Goal: Information Seeking & Learning: Find contact information

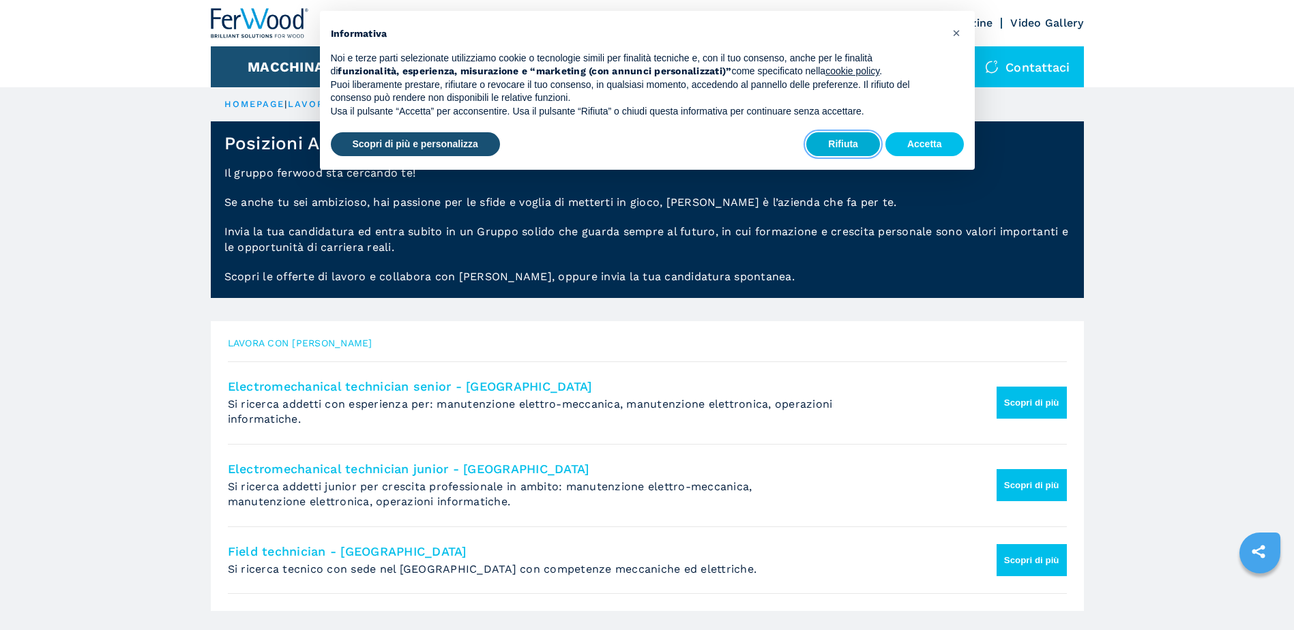
click at [831, 143] on button "Rifiuta" at bounding box center [844, 144] width 74 height 25
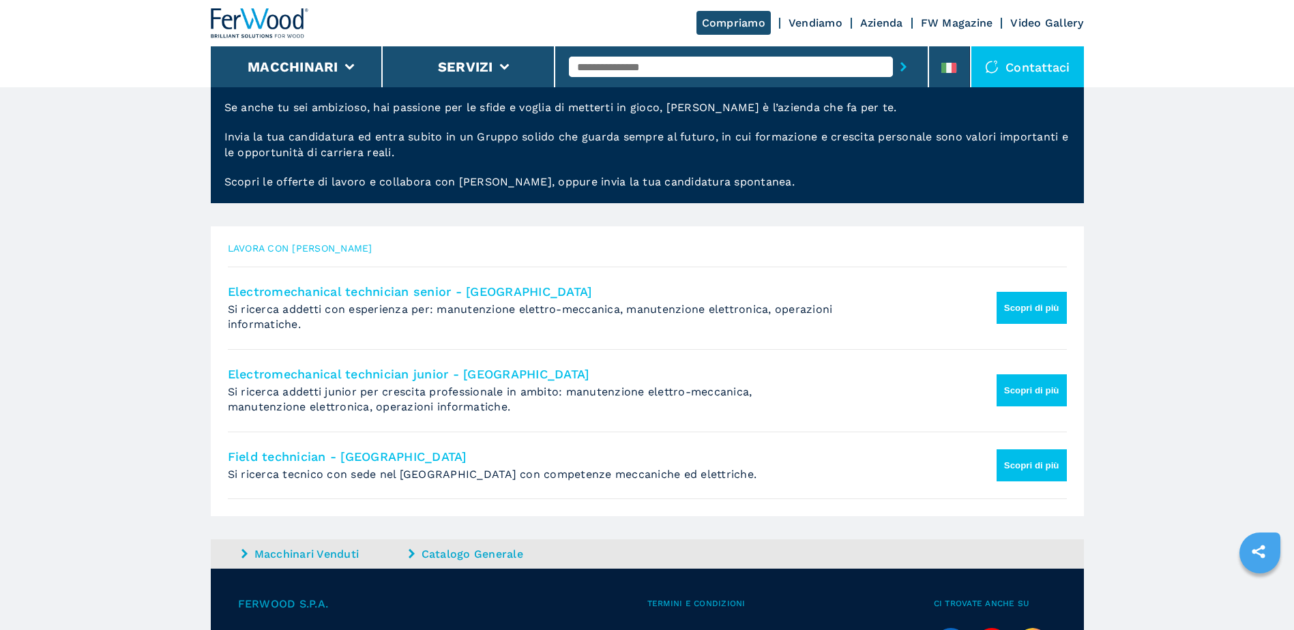
scroll to position [136, 0]
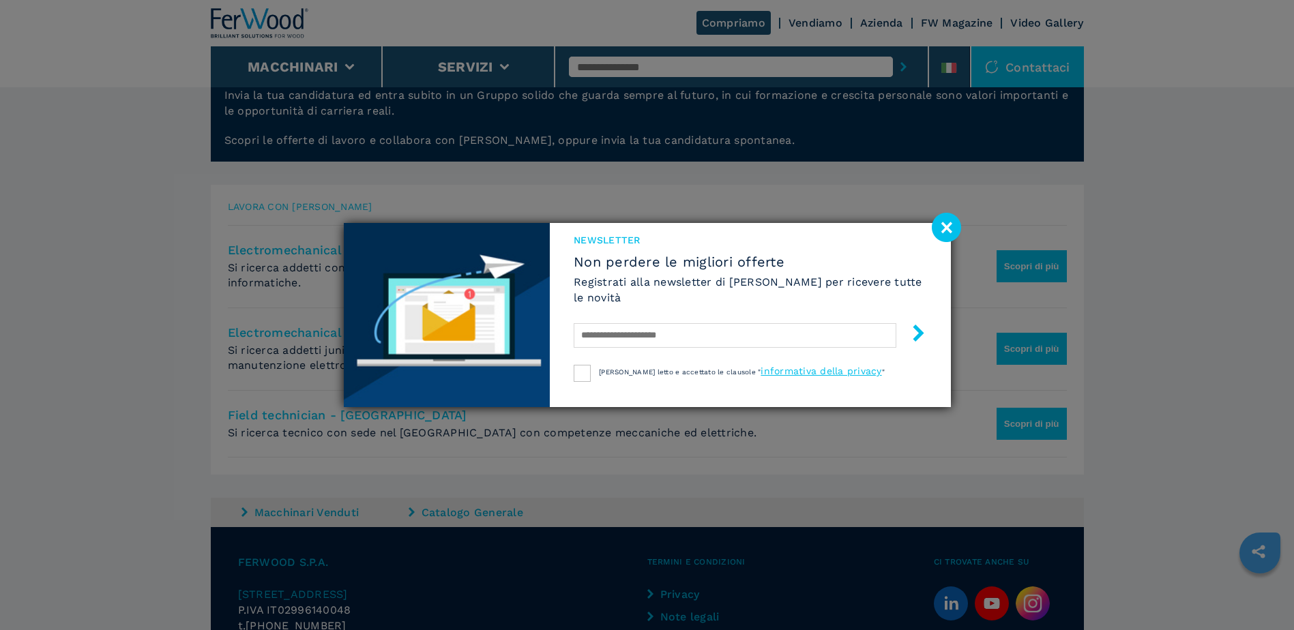
click at [946, 228] on image at bounding box center [946, 227] width 29 height 29
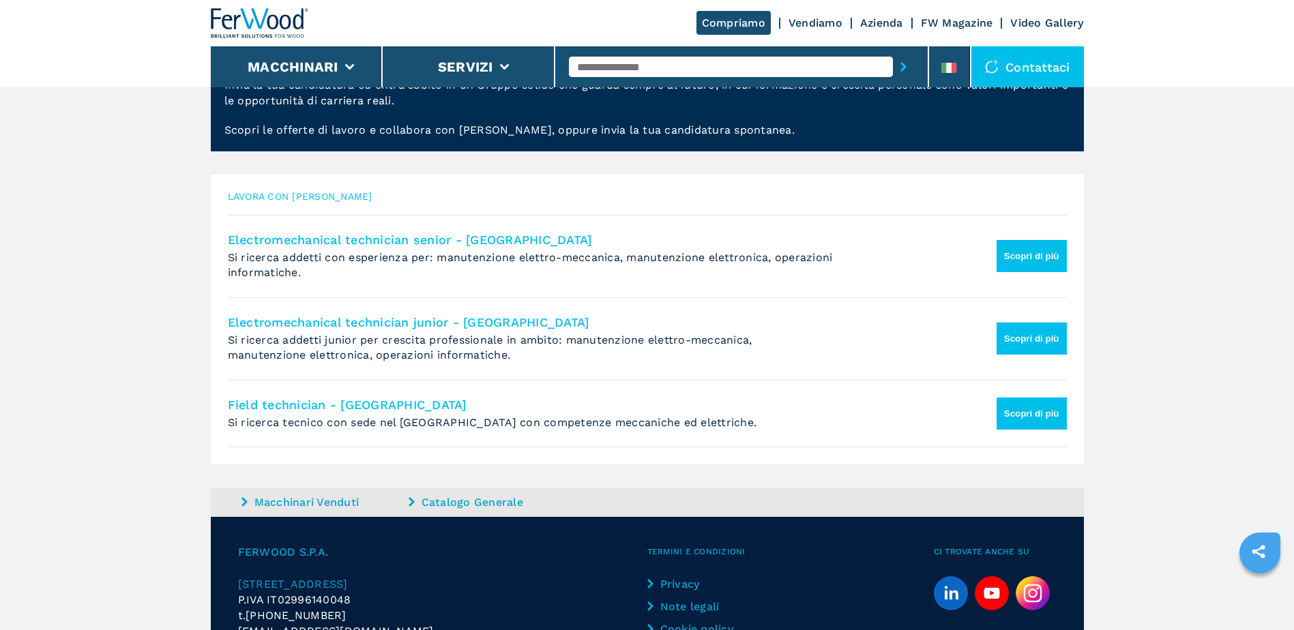
scroll to position [118, 0]
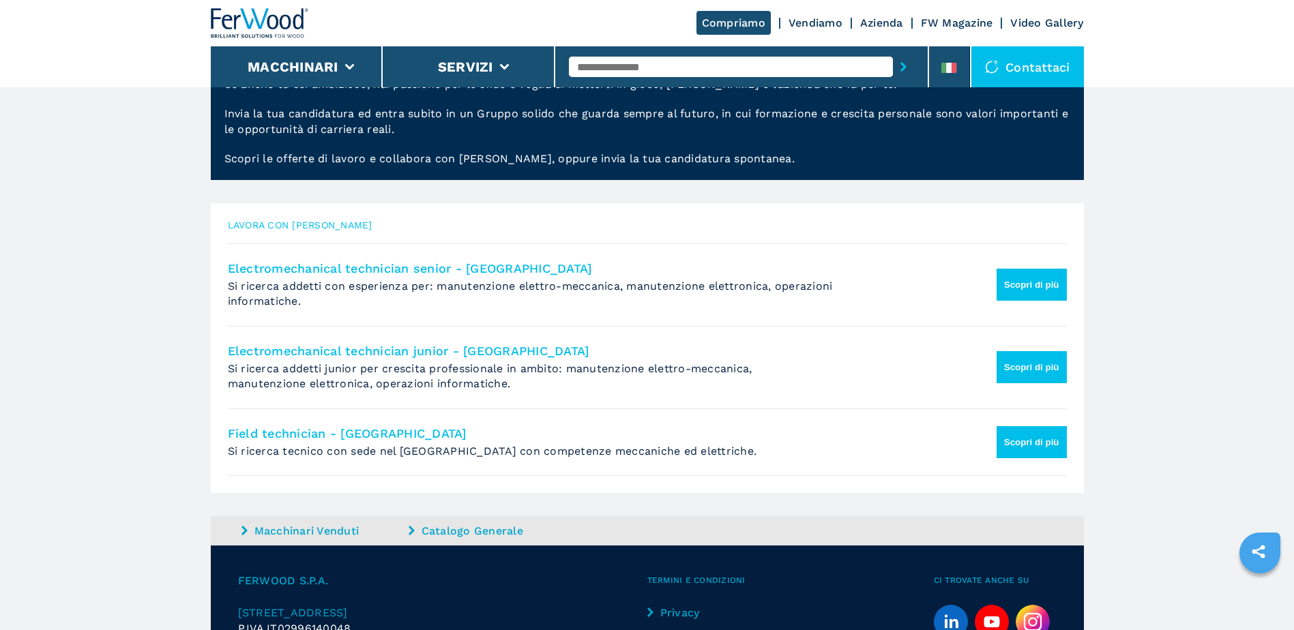
click at [1039, 288] on button "Scopri di più" at bounding box center [1032, 285] width 70 height 32
click at [1032, 281] on button "Scopri di più" at bounding box center [1032, 285] width 70 height 32
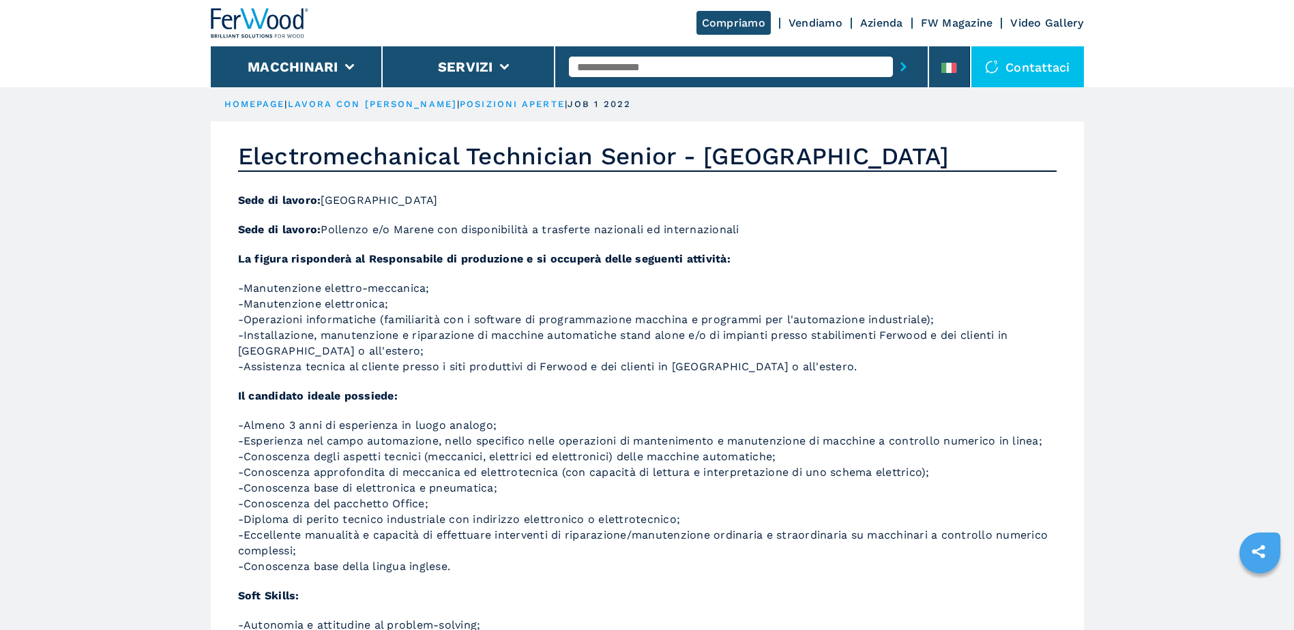
click at [863, 18] on link "Azienda" at bounding box center [881, 22] width 43 height 13
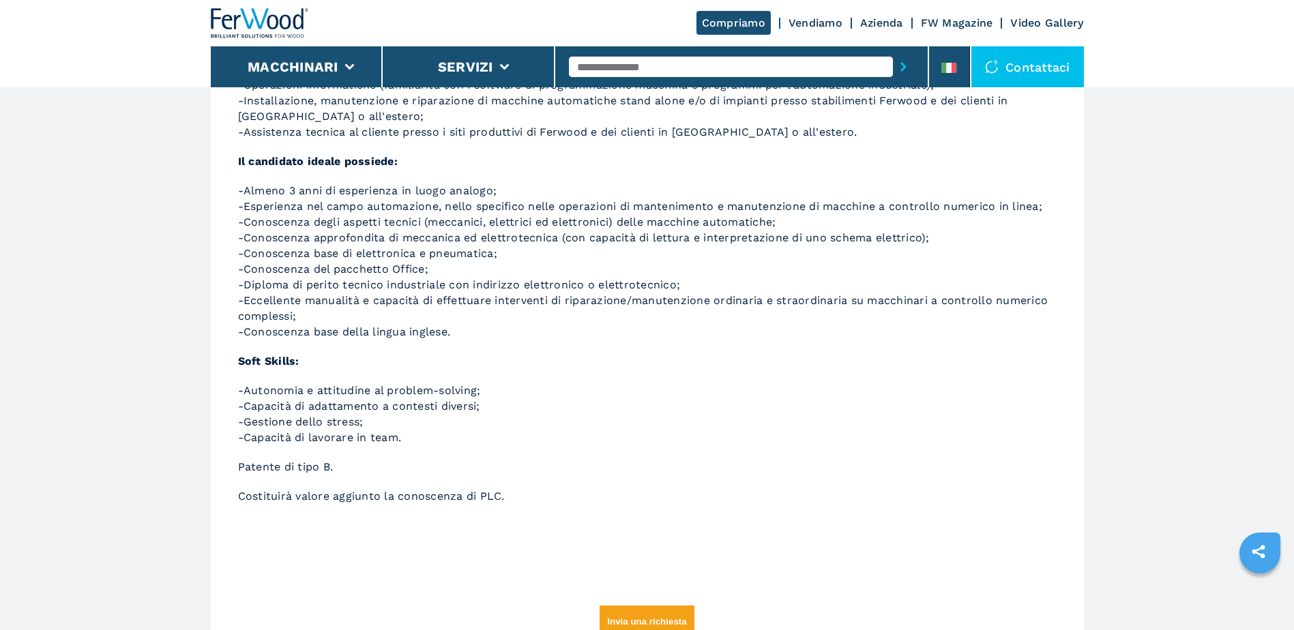
scroll to position [408, 0]
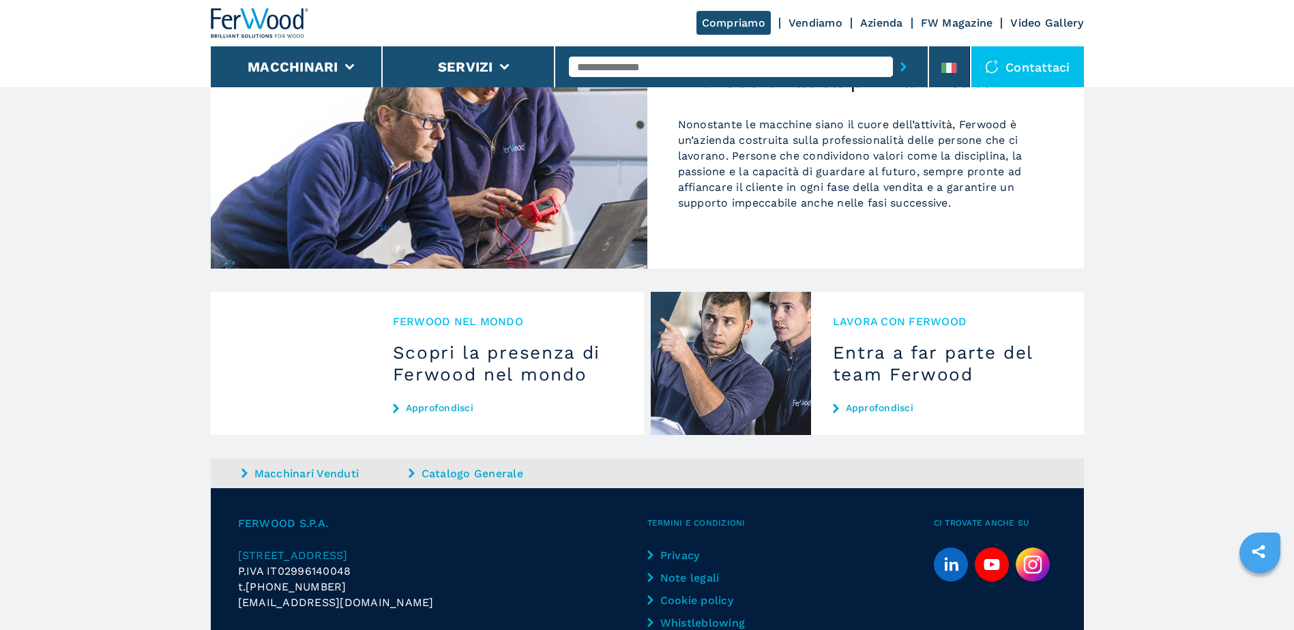
scroll to position [1293, 0]
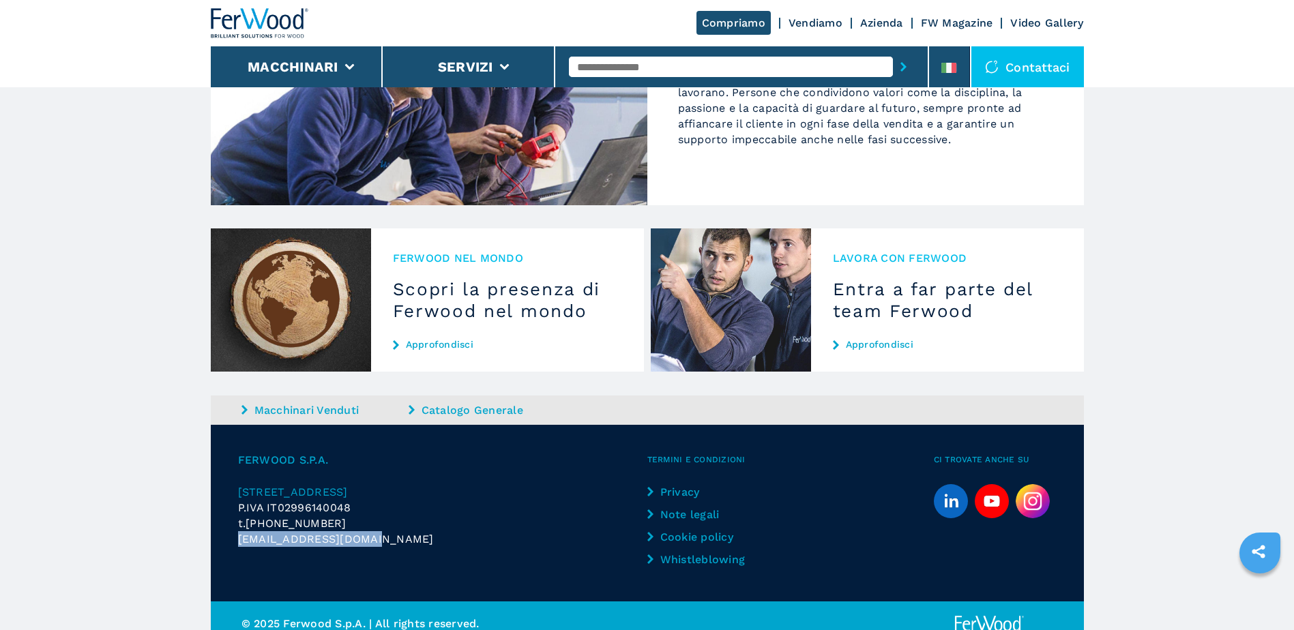
drag, startPoint x: 375, startPoint y: 523, endPoint x: 237, endPoint y: 522, distance: 137.8
click at [238, 532] on div "[EMAIL_ADDRESS][DOMAIN_NAME]" at bounding box center [442, 540] width 409 height 16
copy span "[EMAIL_ADDRESS][DOMAIN_NAME]"
